Goal: Use online tool/utility: Utilize a website feature to perform a specific function

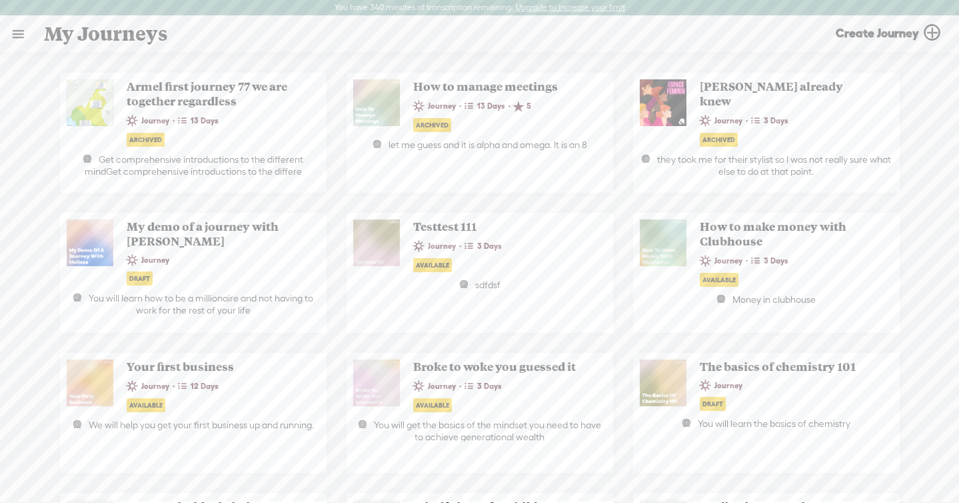
click at [27, 40] on link at bounding box center [18, 34] width 35 height 35
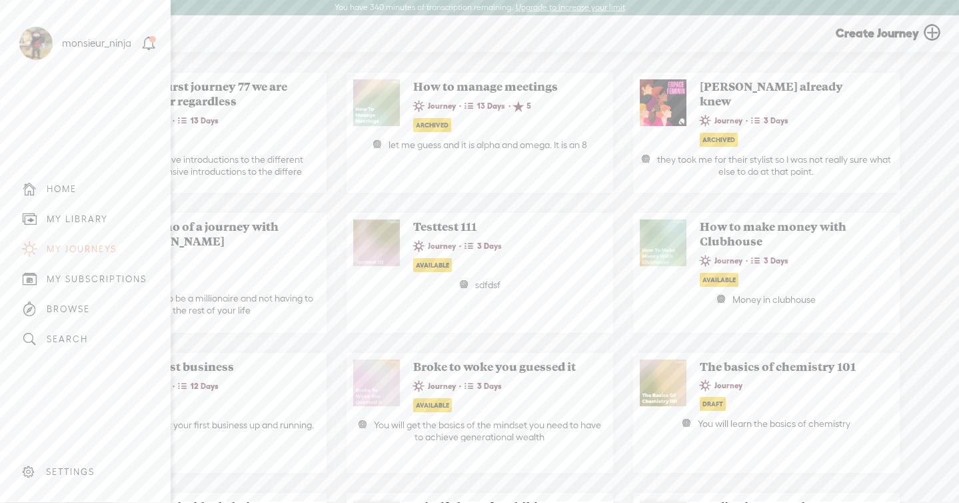
click at [69, 231] on div "MY LIBRARY" at bounding box center [85, 219] width 151 height 30
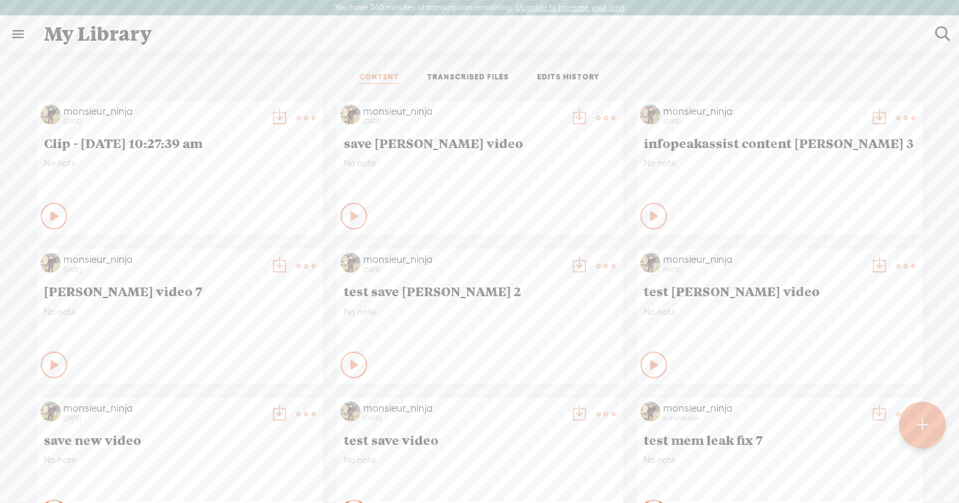
click at [465, 73] on link "TRANSCRIBED FILES" at bounding box center [468, 78] width 82 height 12
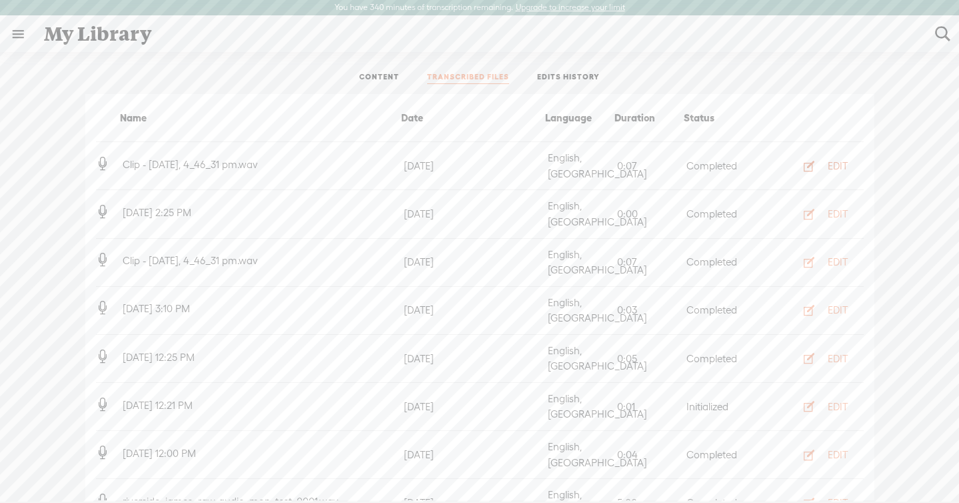
click at [833, 163] on div "EDIT" at bounding box center [838, 165] width 20 height 13
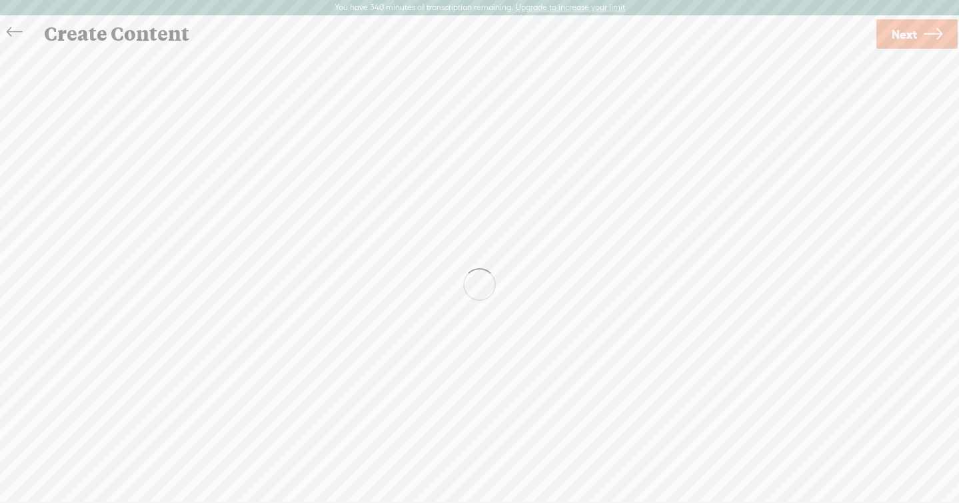
scroll to position [1, 0]
click at [503, 89] on button "AI Tools" at bounding box center [511, 80] width 65 height 27
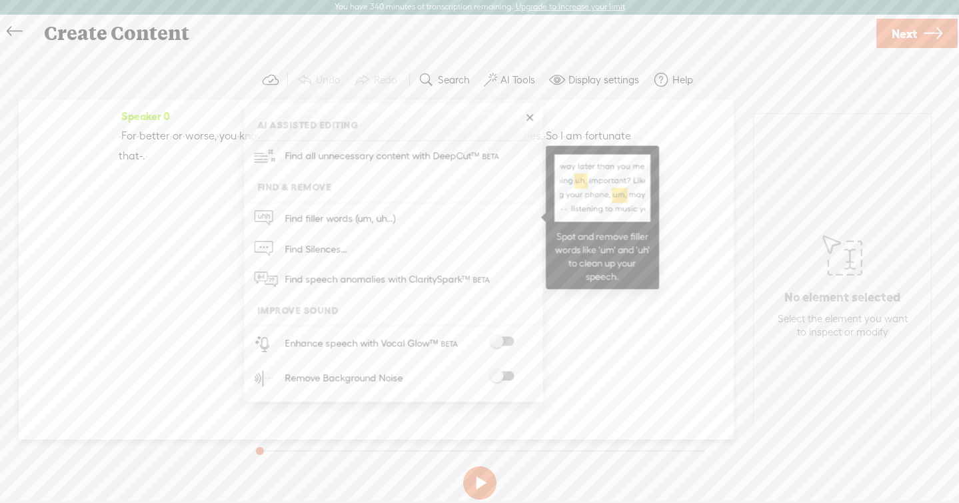
click at [435, 208] on link "Find filler words (um, uh...)" at bounding box center [393, 218] width 285 height 31
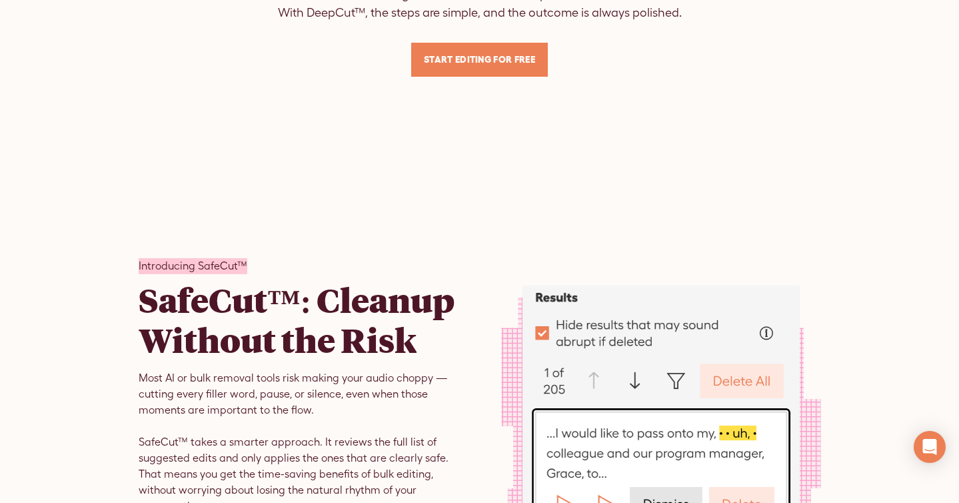
scroll to position [5438, 0]
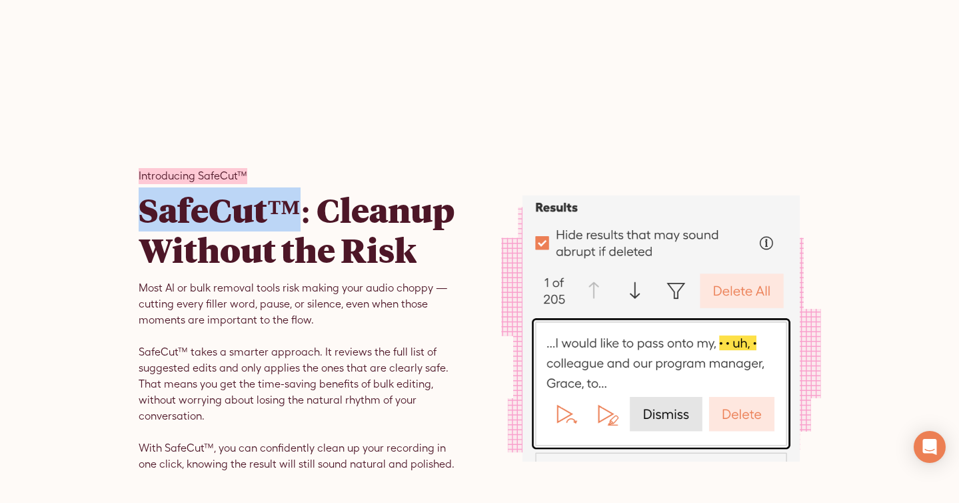
drag, startPoint x: 297, startPoint y: 211, endPoint x: 147, endPoint y: 209, distance: 150.7
click at [147, 209] on h2 "SafeCut™: Cleanup Without the Risk" at bounding box center [299, 229] width 320 height 80
copy h2 "SafeCut™"
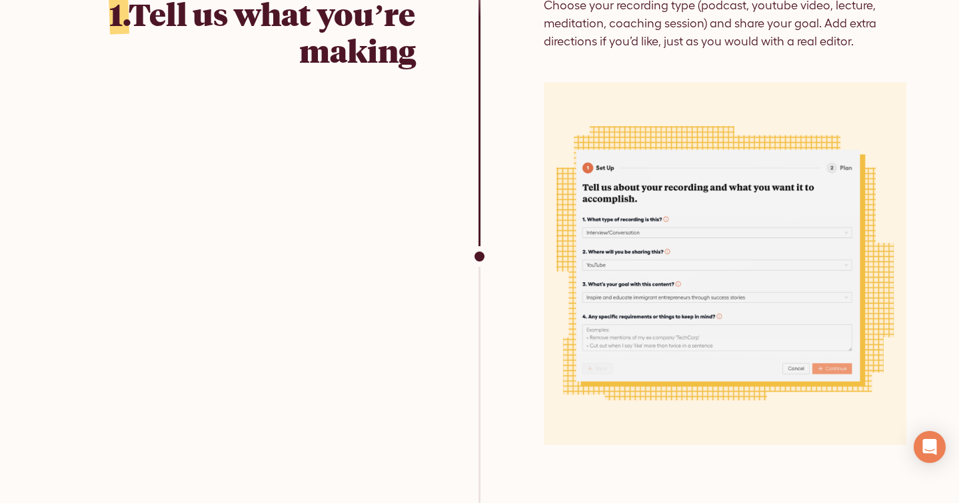
scroll to position [3329, 0]
